Goal: Task Accomplishment & Management: Manage account settings

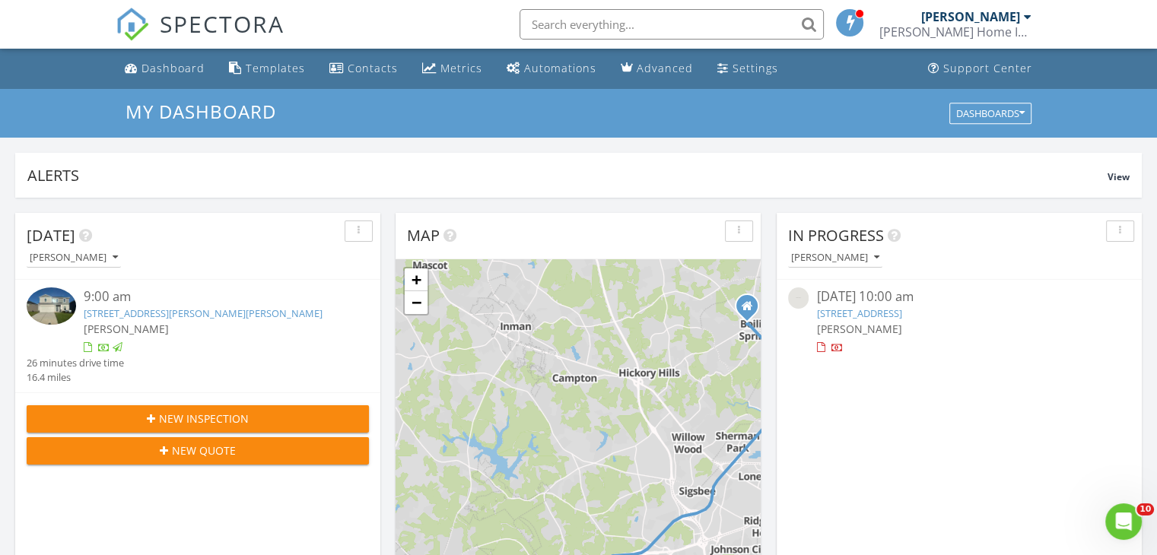
click at [831, 166] on div "Alerts" at bounding box center [567, 175] width 1080 height 21
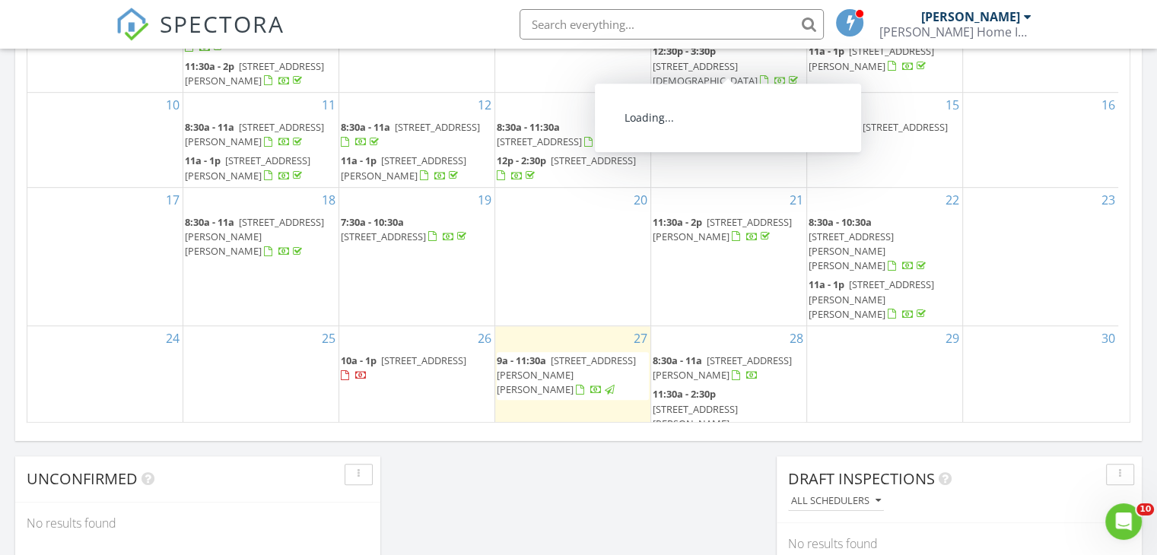
scroll to position [981, 0]
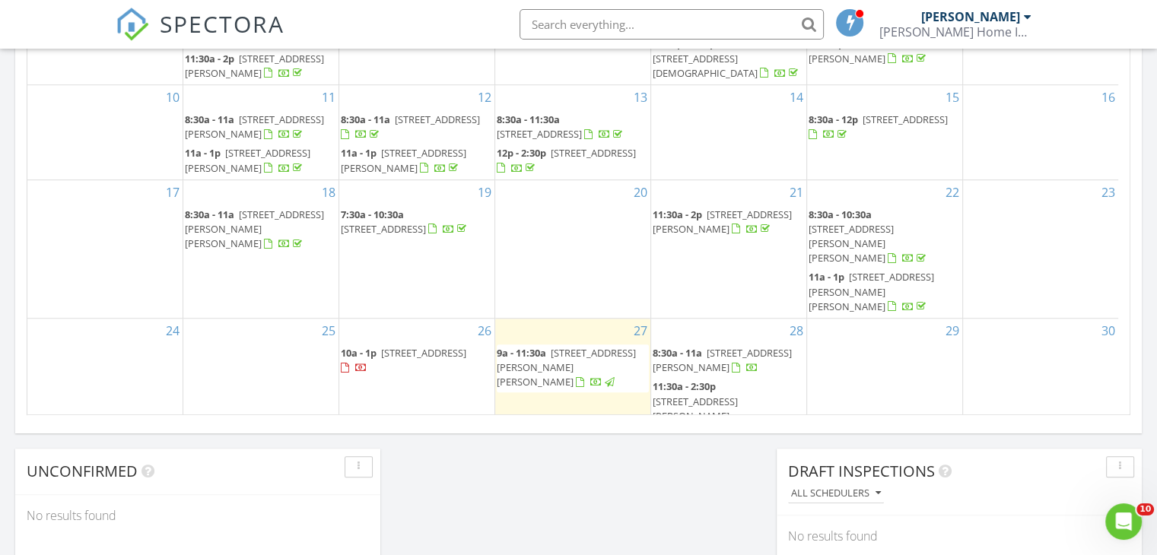
click at [406, 346] on span "[STREET_ADDRESS]" at bounding box center [423, 353] width 85 height 14
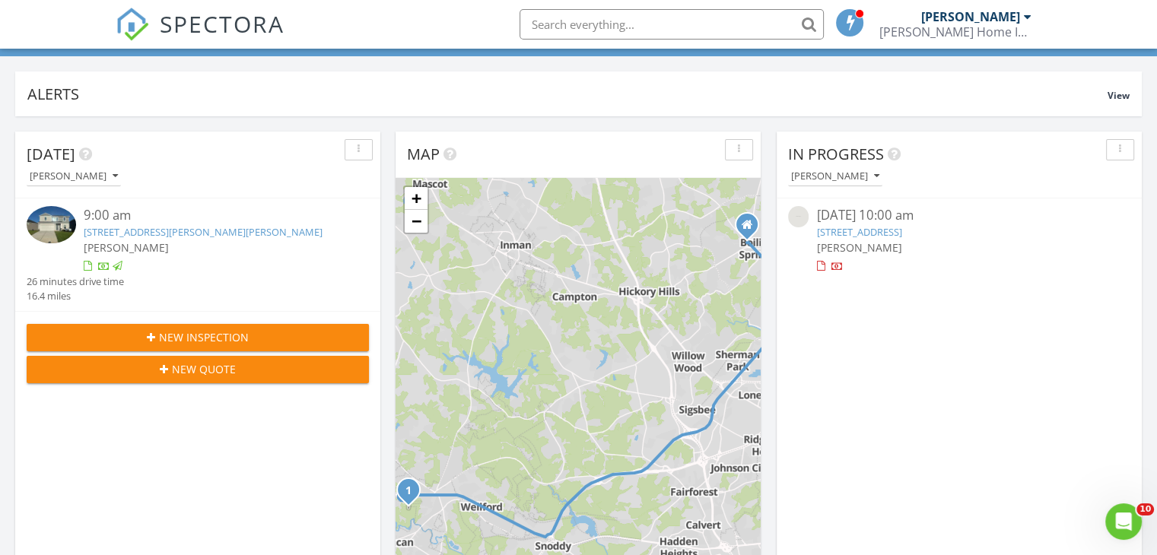
scroll to position [122, 0]
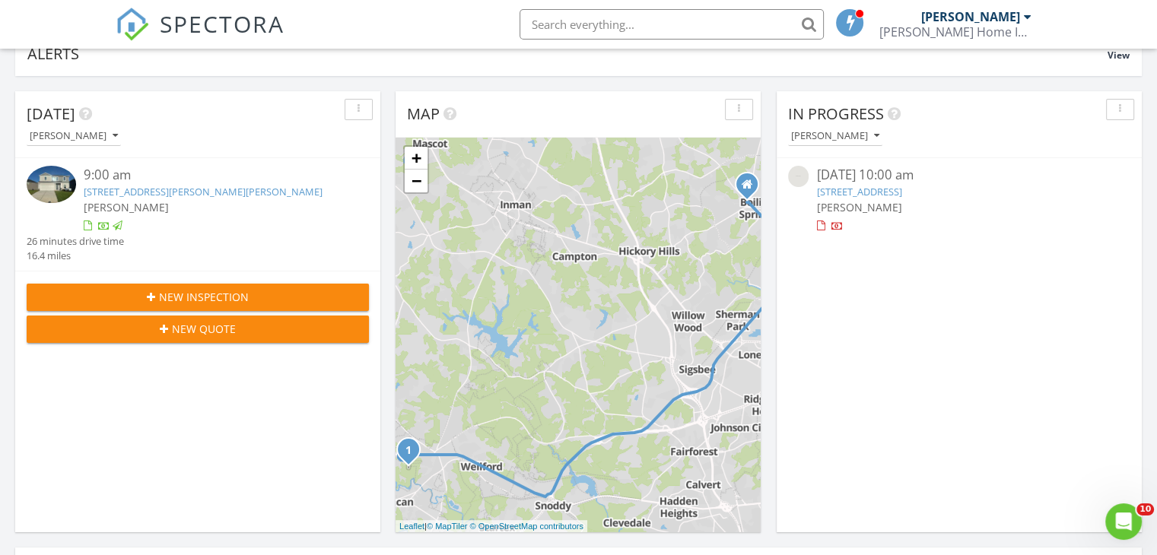
click at [56, 179] on img at bounding box center [51, 184] width 49 height 37
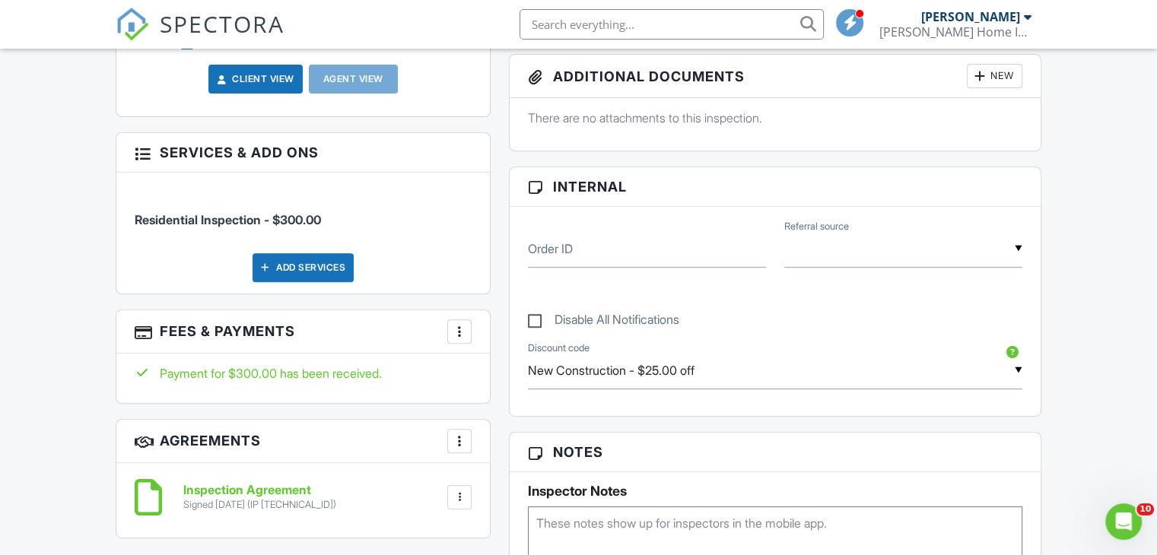
scroll to position [730, 0]
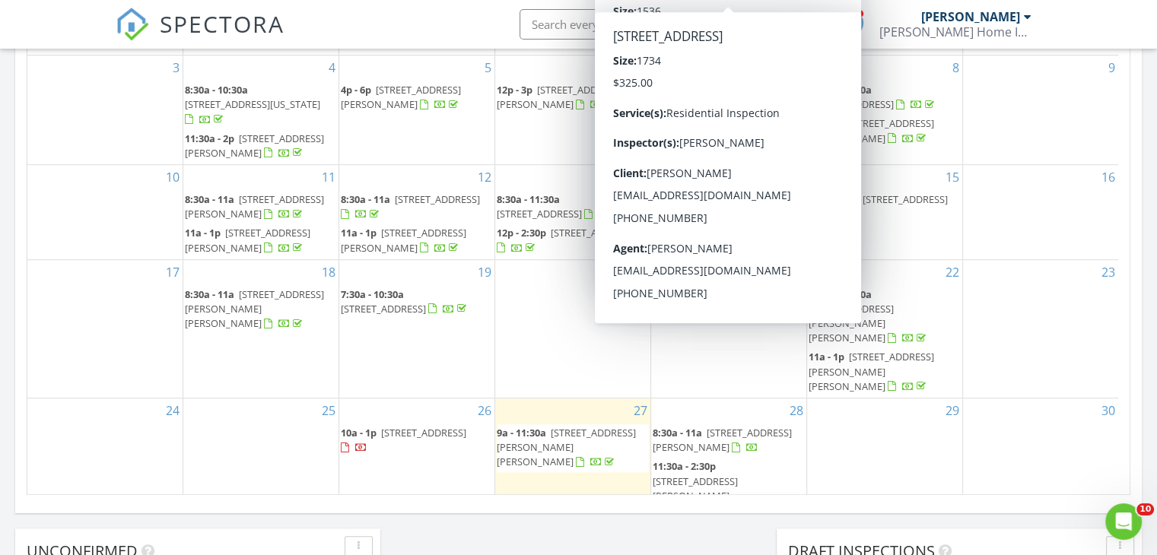
scroll to position [1034, 0]
